Goal: Information Seeking & Learning: Check status

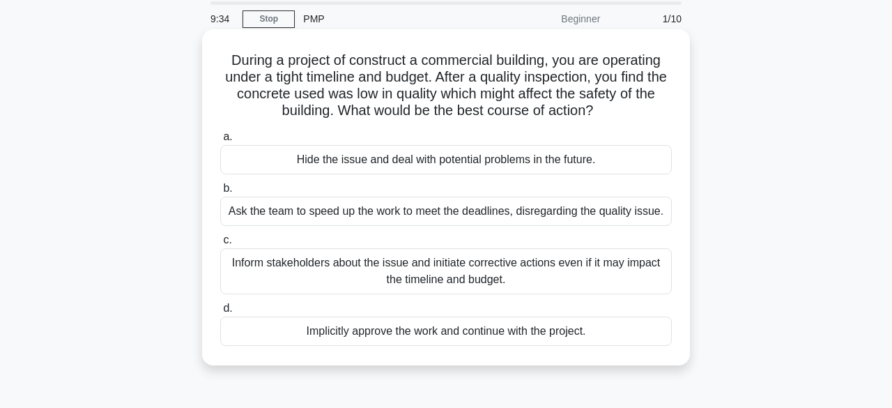
scroll to position [52, 0]
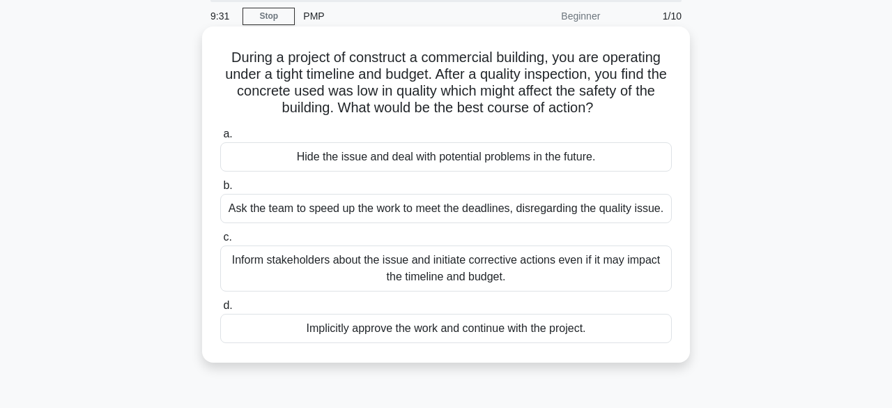
click at [397, 272] on div "Inform stakeholders about the issue and initiate corrective actions even if it …" at bounding box center [446, 268] width 452 height 46
click at [220, 242] on input "c. Inform stakeholders about the issue and initiate corrective actions even if …" at bounding box center [220, 237] width 0 height 9
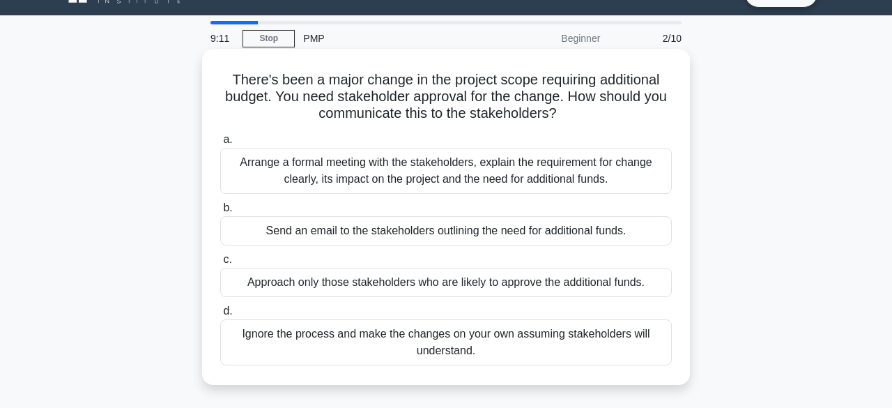
scroll to position [30, 0]
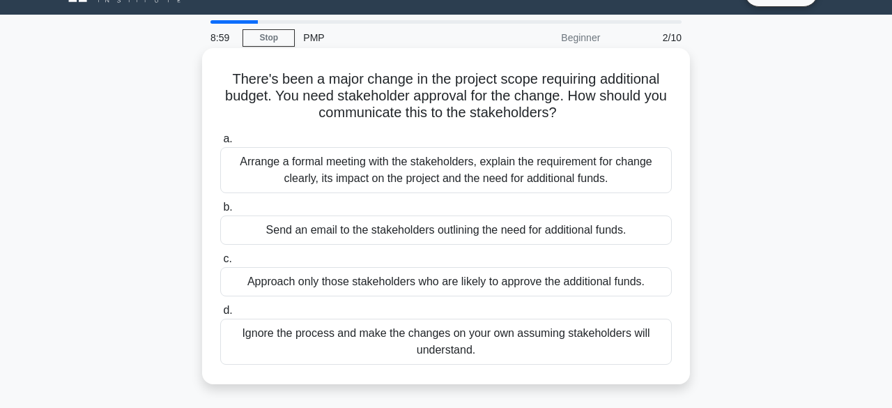
click at [410, 288] on div "Approach only those stakeholders who are likely to approve the additional funds." at bounding box center [446, 281] width 452 height 29
click at [220, 263] on input "c. Approach only those stakeholders who are likely to approve the additional fu…" at bounding box center [220, 258] width 0 height 9
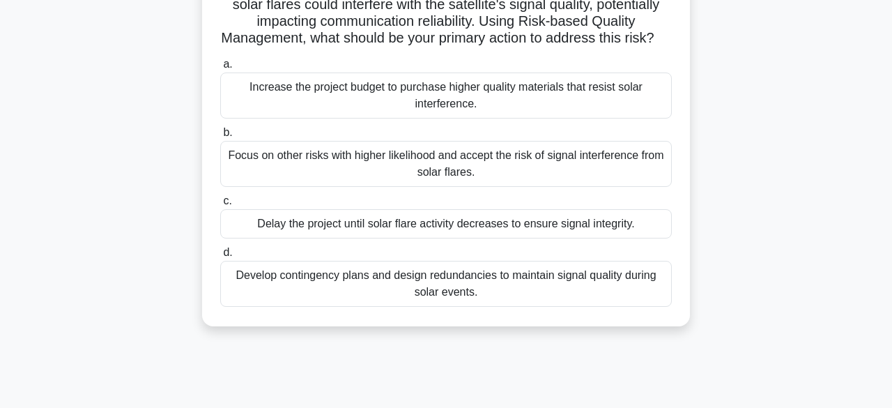
scroll to position [142, 0]
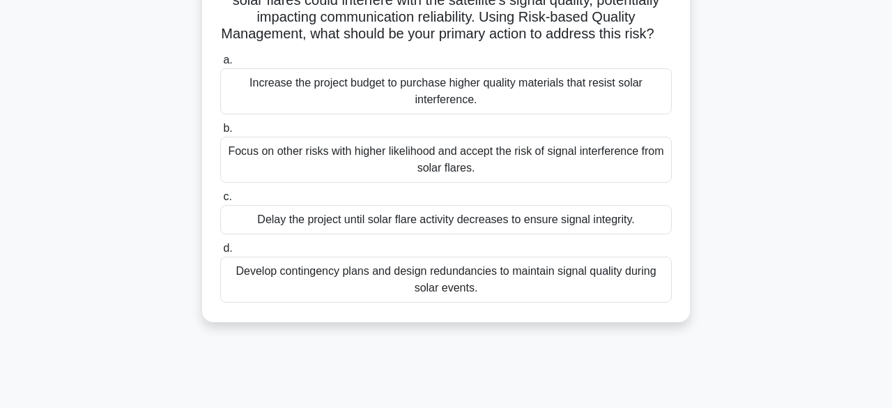
click at [509, 300] on div "Develop contingency plans and design redundancies to maintain signal quality du…" at bounding box center [446, 279] width 452 height 46
click at [220, 253] on input "d. Develop contingency plans and design redundancies to maintain signal quality…" at bounding box center [220, 248] width 0 height 9
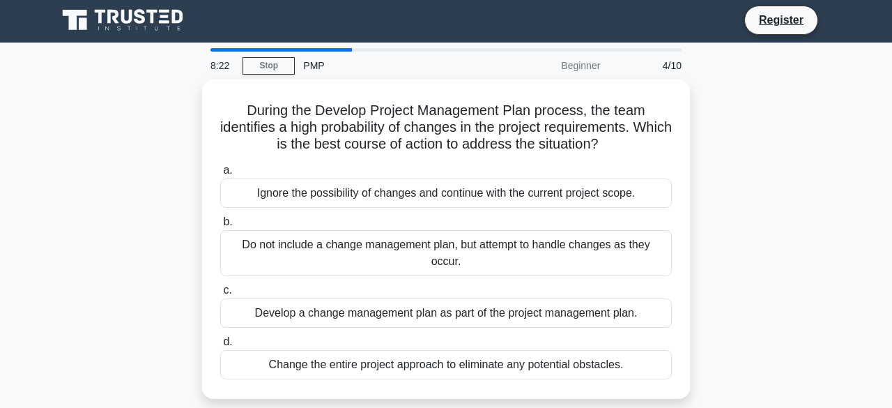
scroll to position [0, 0]
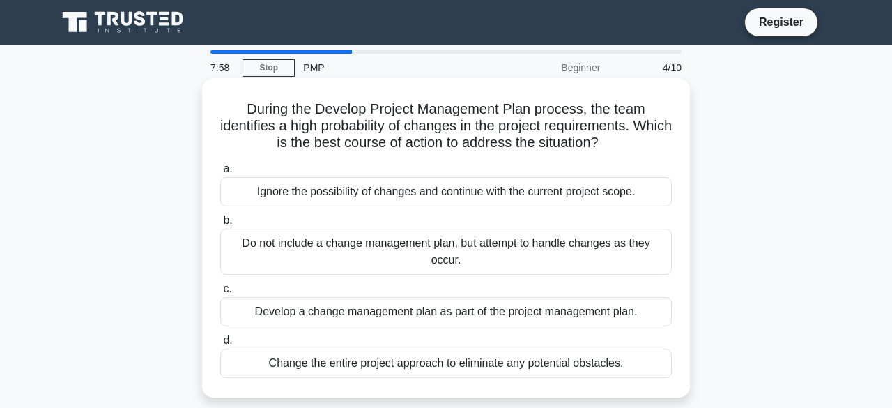
click at [504, 317] on div "Develop a change management plan as part of the project management plan." at bounding box center [446, 311] width 452 height 29
click at [220, 293] on input "c. Develop a change management plan as part of the project management plan." at bounding box center [220, 288] width 0 height 9
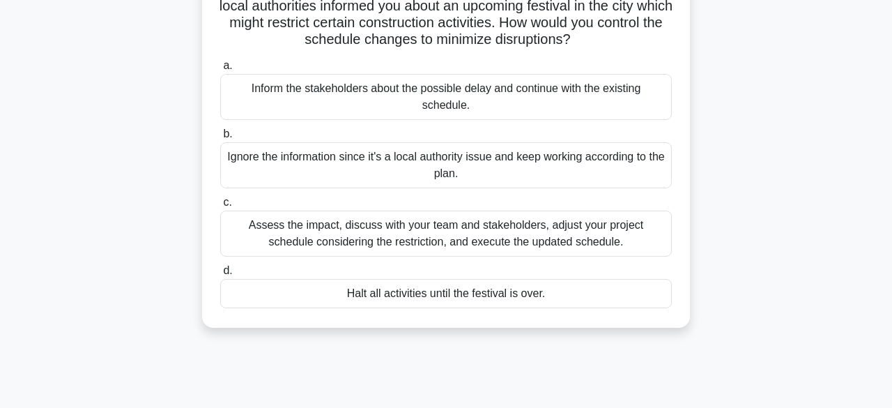
scroll to position [121, 0]
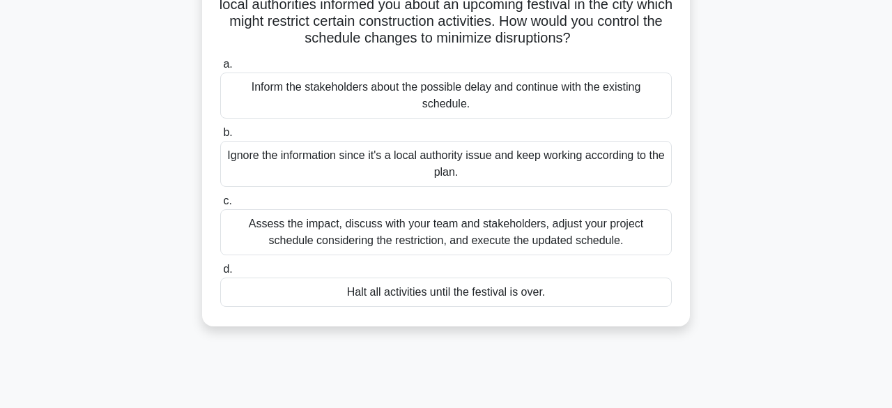
click at [452, 233] on div "Assess the impact, discuss with your team and stakeholders, adjust your project…" at bounding box center [446, 232] width 452 height 46
click at [220, 206] on input "c. Assess the impact, discuss with your team and stakeholders, adjust your proj…" at bounding box center [220, 201] width 0 height 9
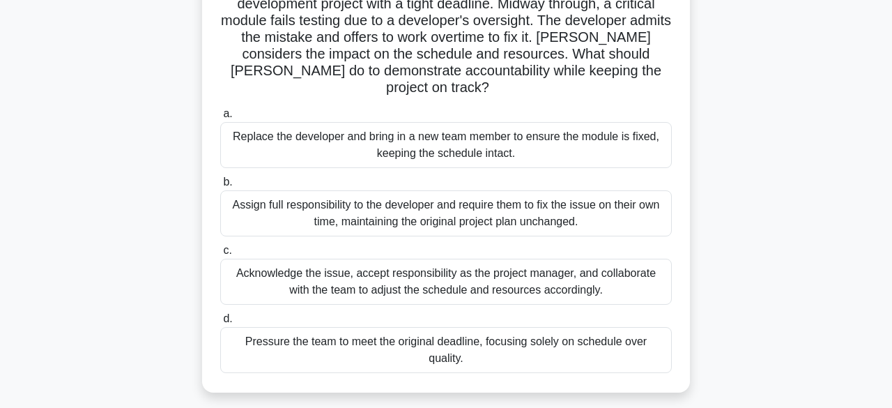
scroll to position [124, 0]
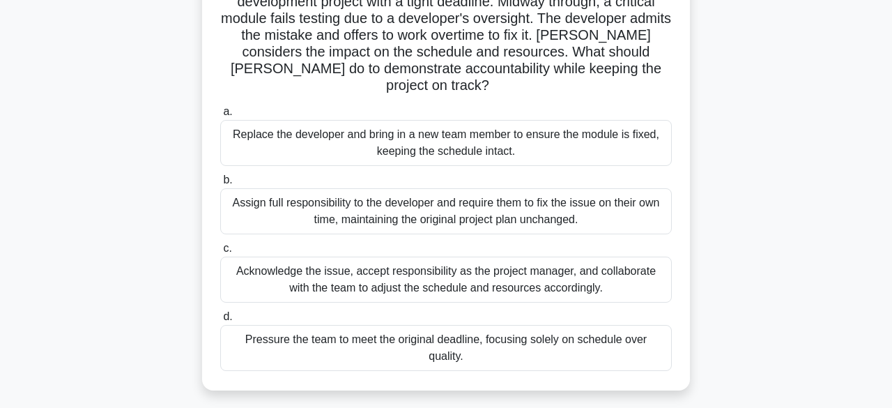
click at [449, 256] on div "Acknowledge the issue, accept responsibility as the project manager, and collab…" at bounding box center [446, 279] width 452 height 46
click at [220, 252] on input "c. Acknowledge the issue, accept responsibility as the project manager, and col…" at bounding box center [220, 248] width 0 height 9
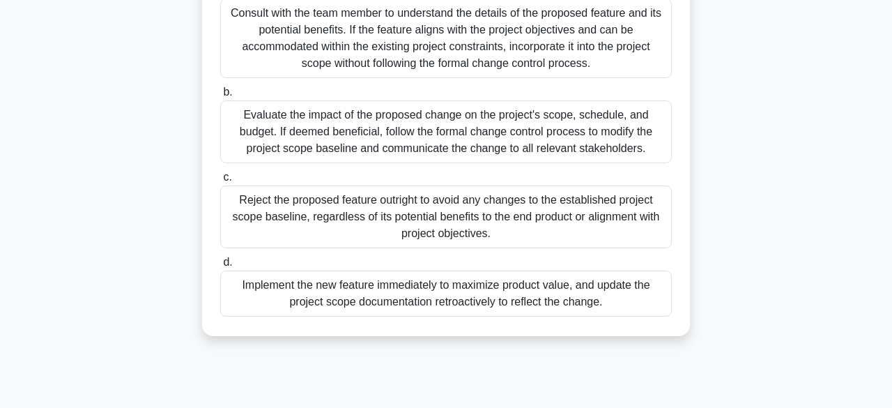
scroll to position [233, 0]
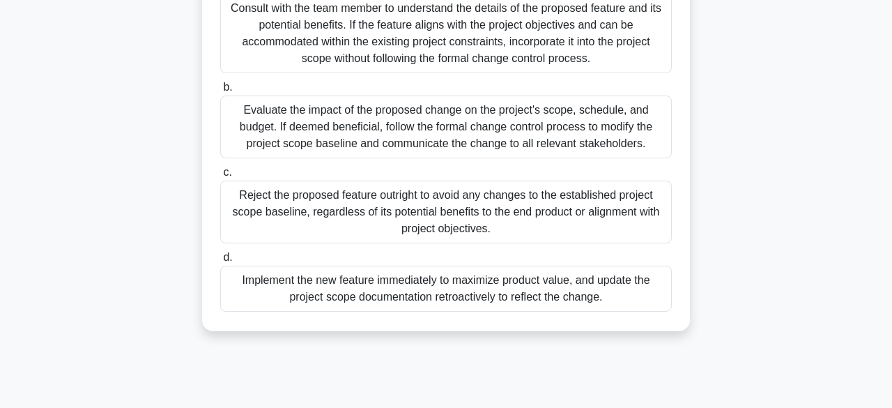
click at [468, 139] on div "Evaluate the impact of the proposed change on the project's scope, schedule, an…" at bounding box center [446, 126] width 452 height 63
click at [220, 92] on input "b. Evaluate the impact of the proposed change on the project's scope, schedule,…" at bounding box center [220, 87] width 0 height 9
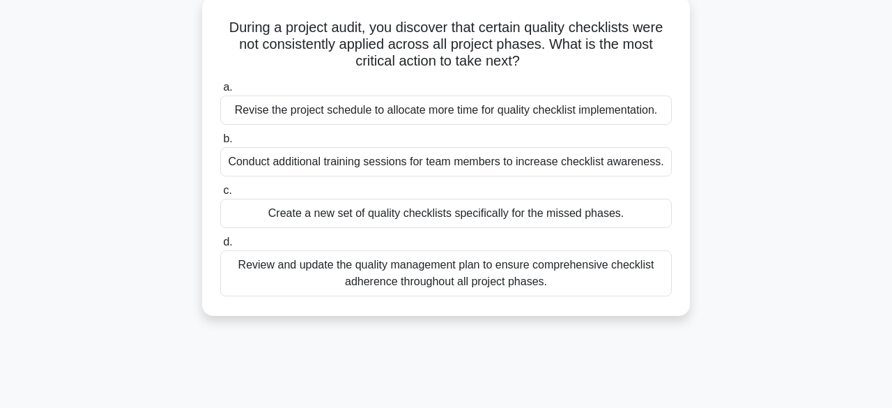
scroll to position [82, 0]
click at [435, 153] on div "Conduct additional training sessions for team members to increase checklist awa…" at bounding box center [446, 160] width 452 height 29
click at [220, 143] on input "b. Conduct additional training sessions for team members to increase checklist …" at bounding box center [220, 138] width 0 height 9
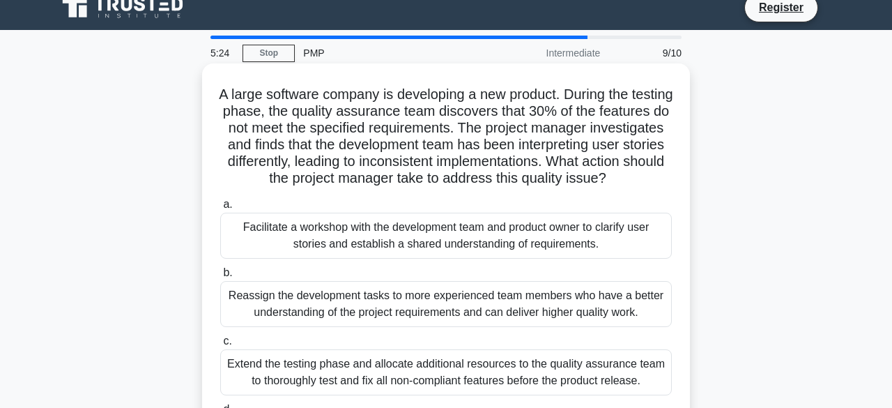
scroll to position [0, 0]
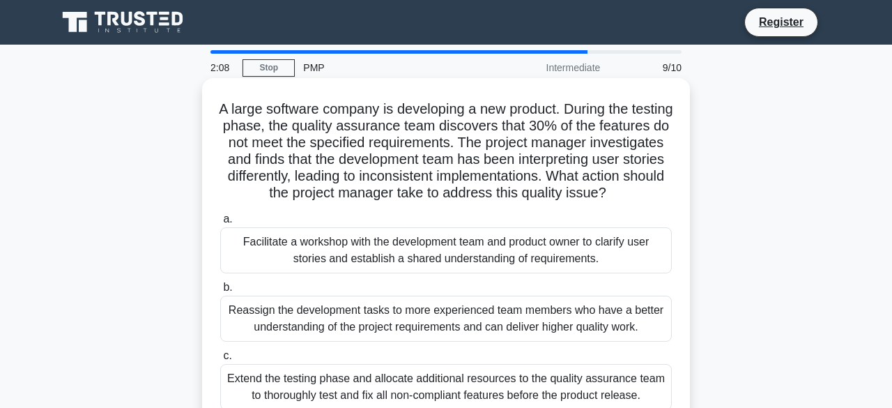
click at [371, 238] on div "Facilitate a workshop with the development team and product owner to clarify us…" at bounding box center [446, 250] width 452 height 46
click at [220, 224] on input "a. Facilitate a workshop with the development team and product owner to clarify…" at bounding box center [220, 219] width 0 height 9
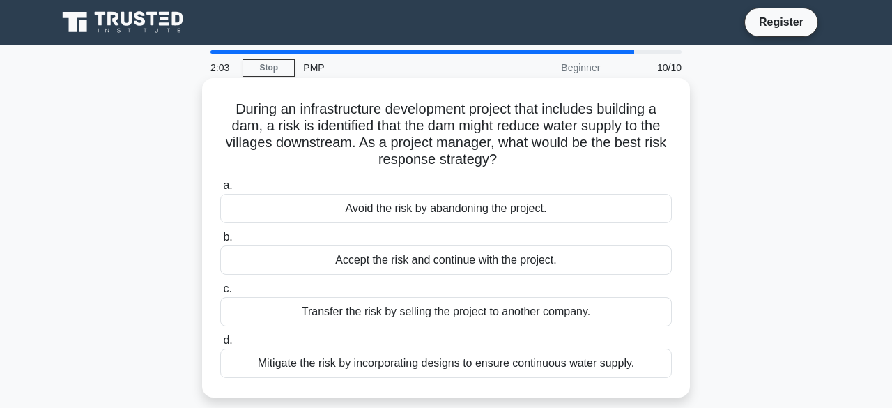
click at [370, 369] on div "Mitigate the risk by incorporating designs to ensure continuous water supply." at bounding box center [446, 362] width 452 height 29
click at [220, 345] on input "d. Mitigate the risk by incorporating designs to ensure continuous water supply." at bounding box center [220, 340] width 0 height 9
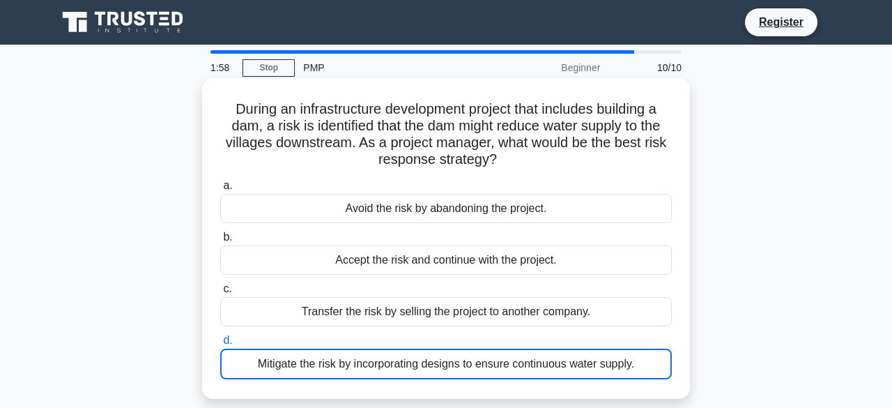
click at [353, 322] on div "Transfer the risk by selling the project to another company." at bounding box center [446, 311] width 452 height 29
click at [220, 293] on input "c. Transfer the risk by selling the project to another company." at bounding box center [220, 288] width 0 height 9
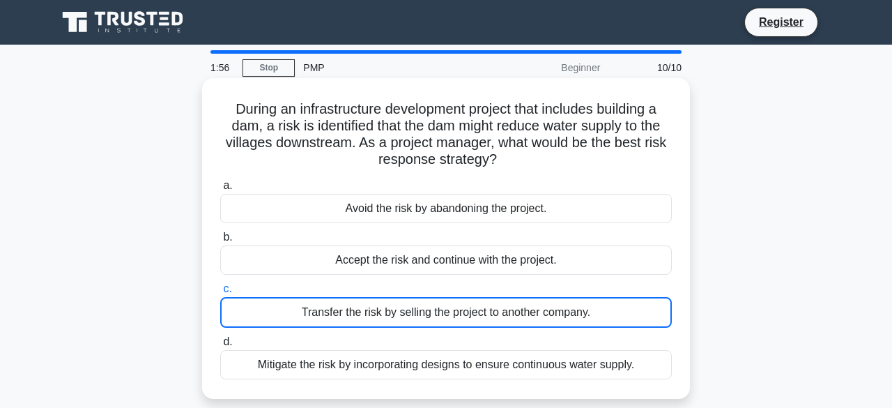
click at [370, 357] on div "Mitigate the risk by incorporating designs to ensure continuous water supply." at bounding box center [446, 364] width 452 height 29
click at [220, 346] on input "d. Mitigate the risk by incorporating designs to ensure continuous water supply." at bounding box center [220, 341] width 0 height 9
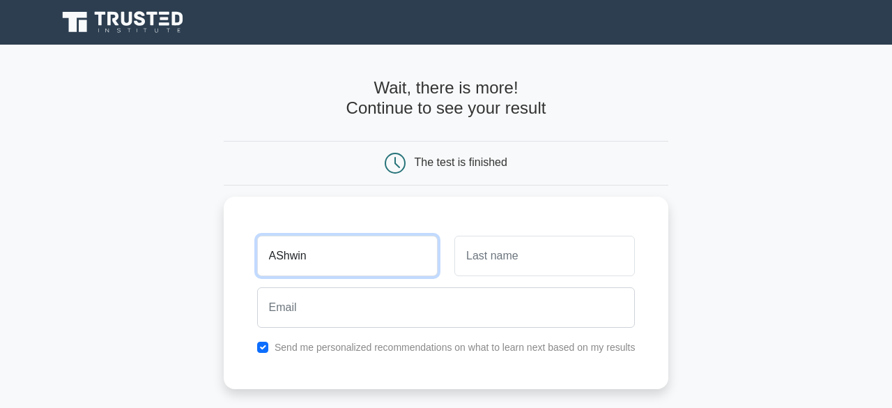
type input "AShwin"
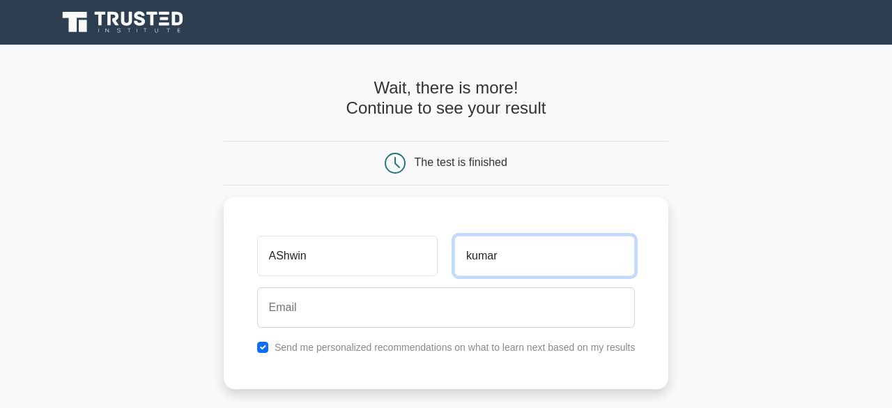
type input "kumar"
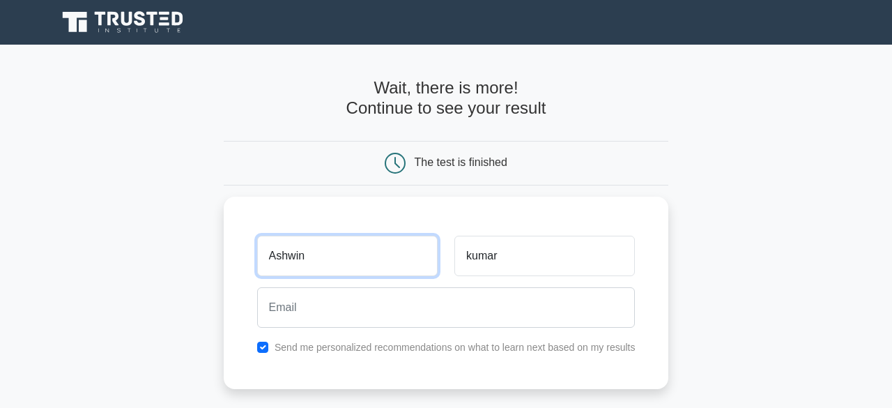
type input "Ashwin"
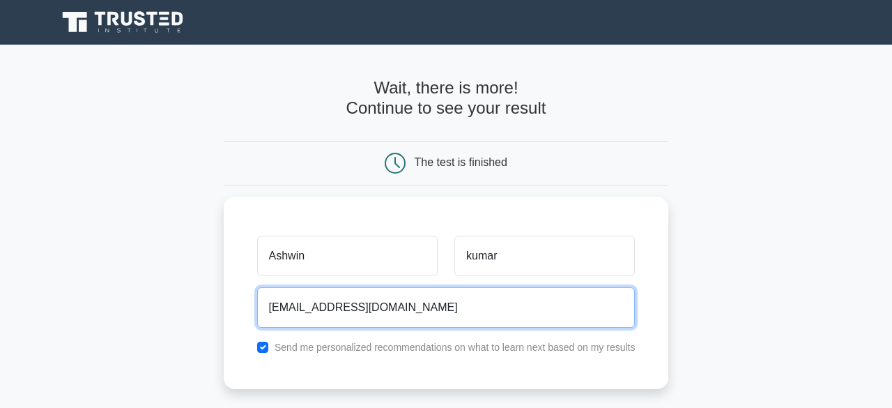
type input "[EMAIL_ADDRESS][DOMAIN_NAME]"
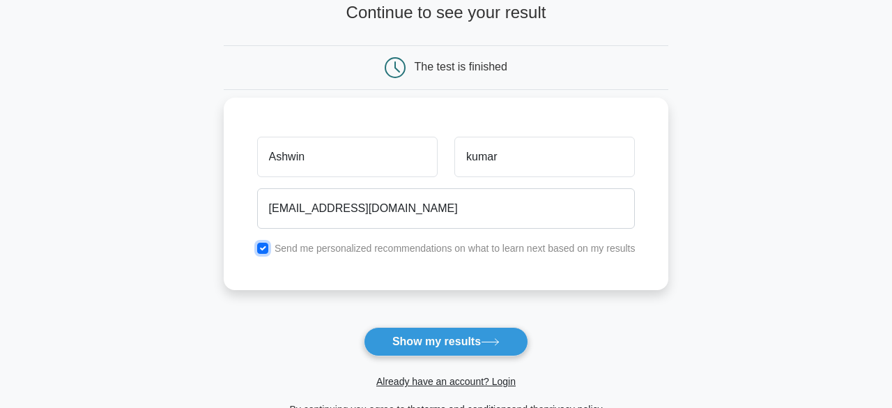
scroll to position [96, 0]
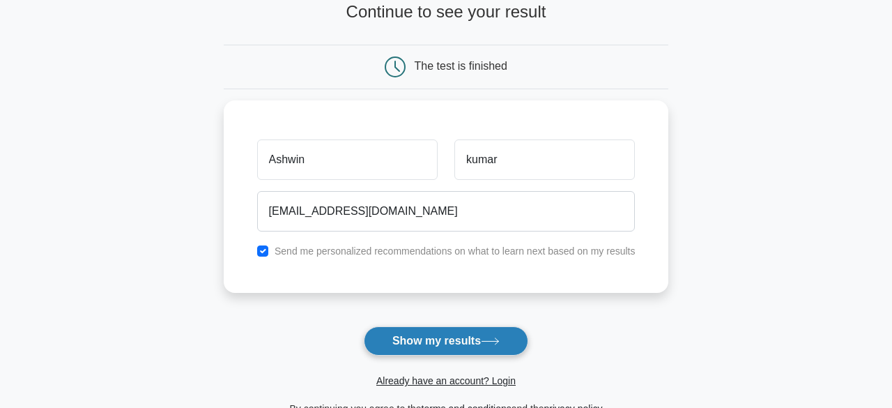
click at [396, 351] on button "Show my results" at bounding box center [446, 340] width 164 height 29
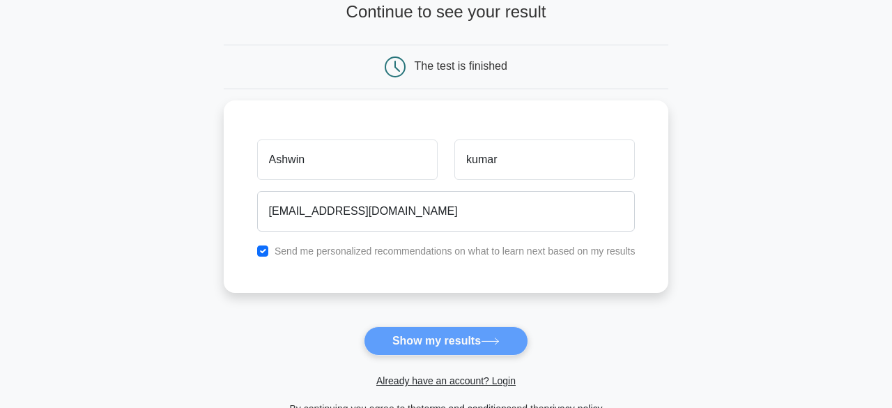
scroll to position [0, 0]
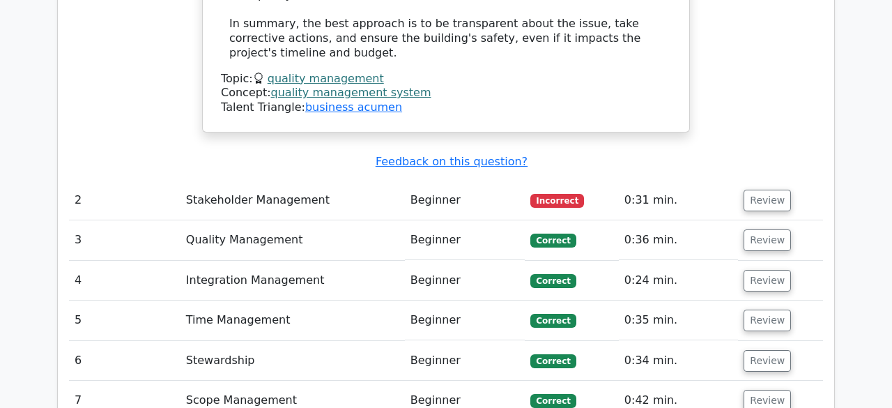
scroll to position [1919, 0]
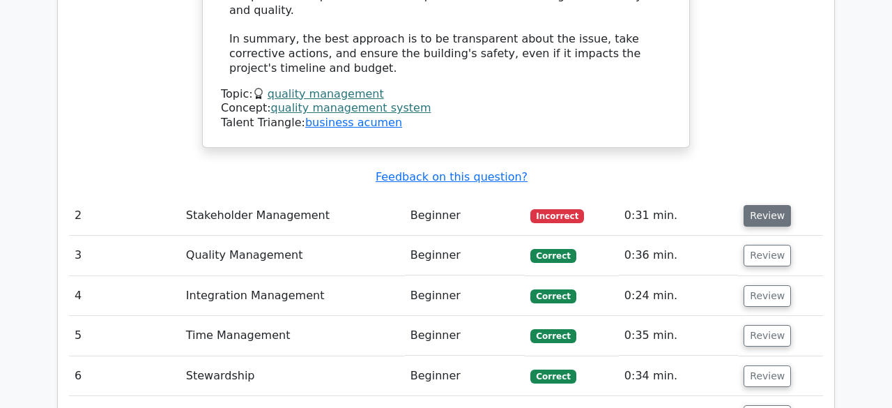
click at [744, 205] on button "Review" at bounding box center [767, 216] width 47 height 22
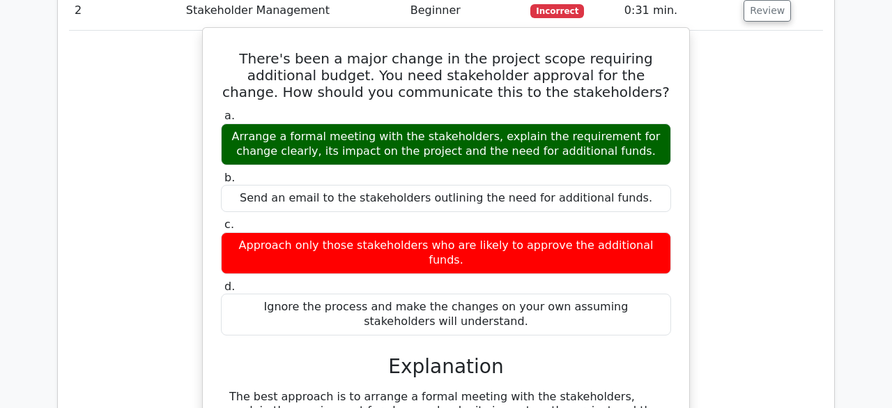
scroll to position [2143, 0]
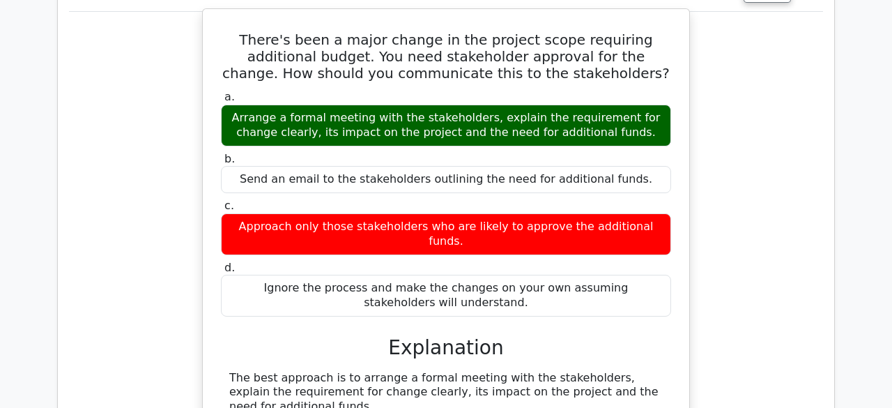
click at [388, 213] on div "Approach only those stakeholders who are likely to approve the additional funds." at bounding box center [446, 234] width 450 height 42
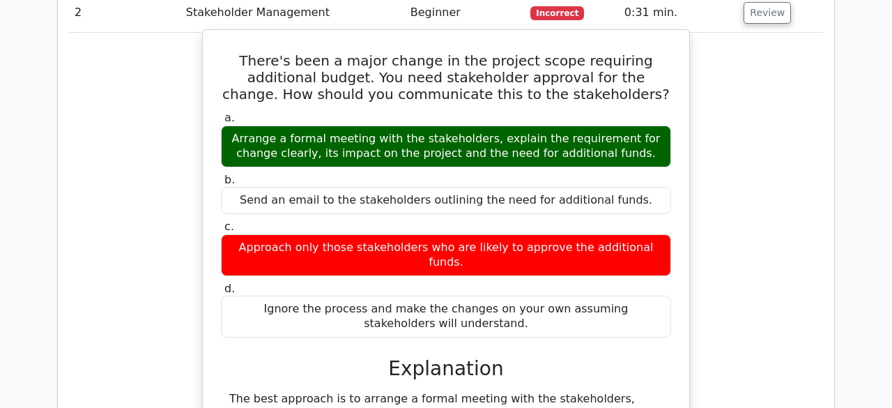
scroll to position [2112, 0]
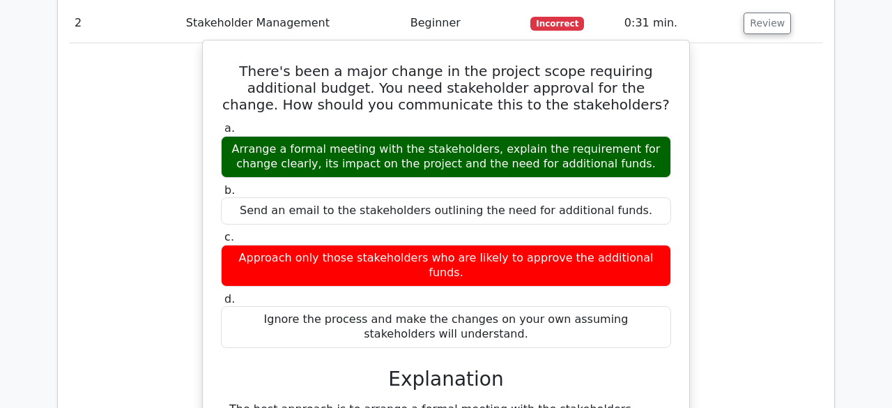
click at [442, 245] on div "Approach only those stakeholders who are likely to approve the additional funds." at bounding box center [446, 266] width 450 height 42
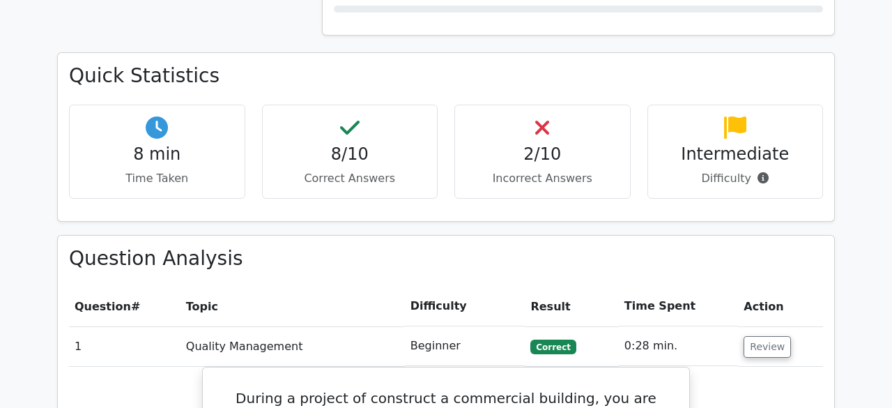
scroll to position [906, 0]
